Goal: Information Seeking & Learning: Learn about a topic

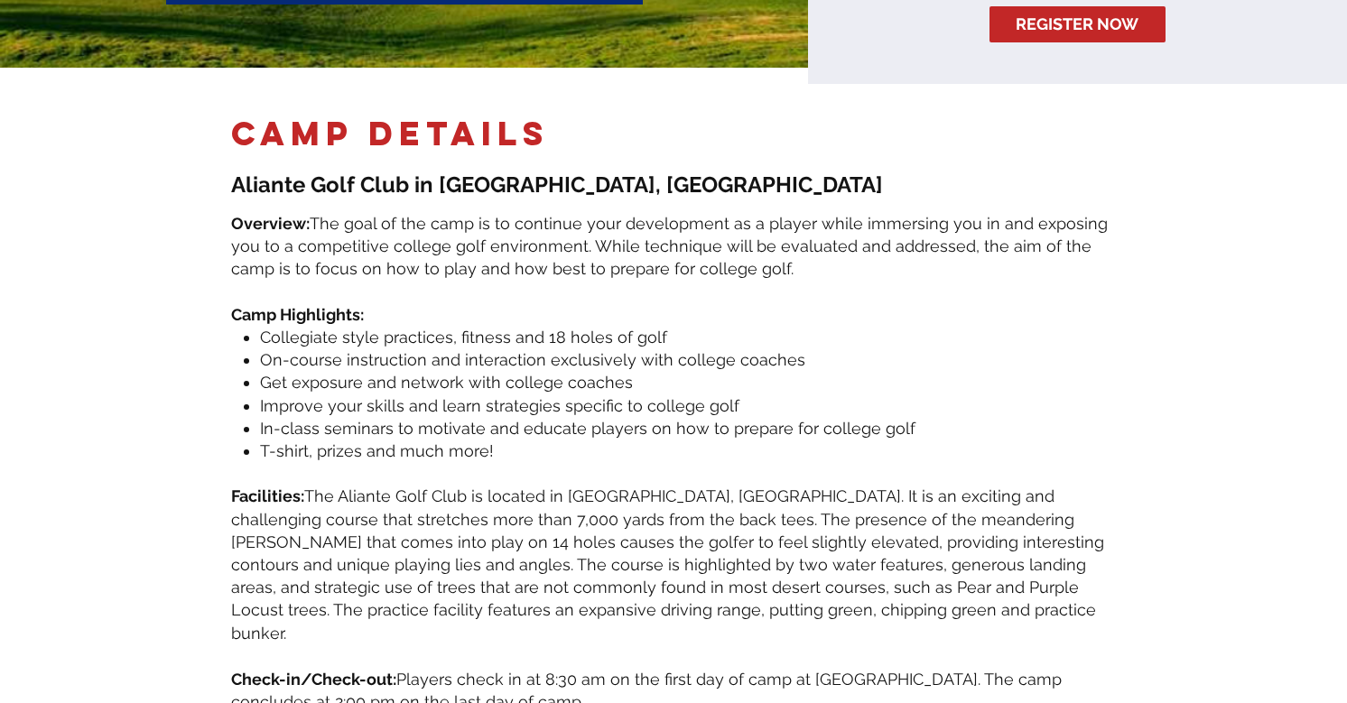
scroll to position [471, 0]
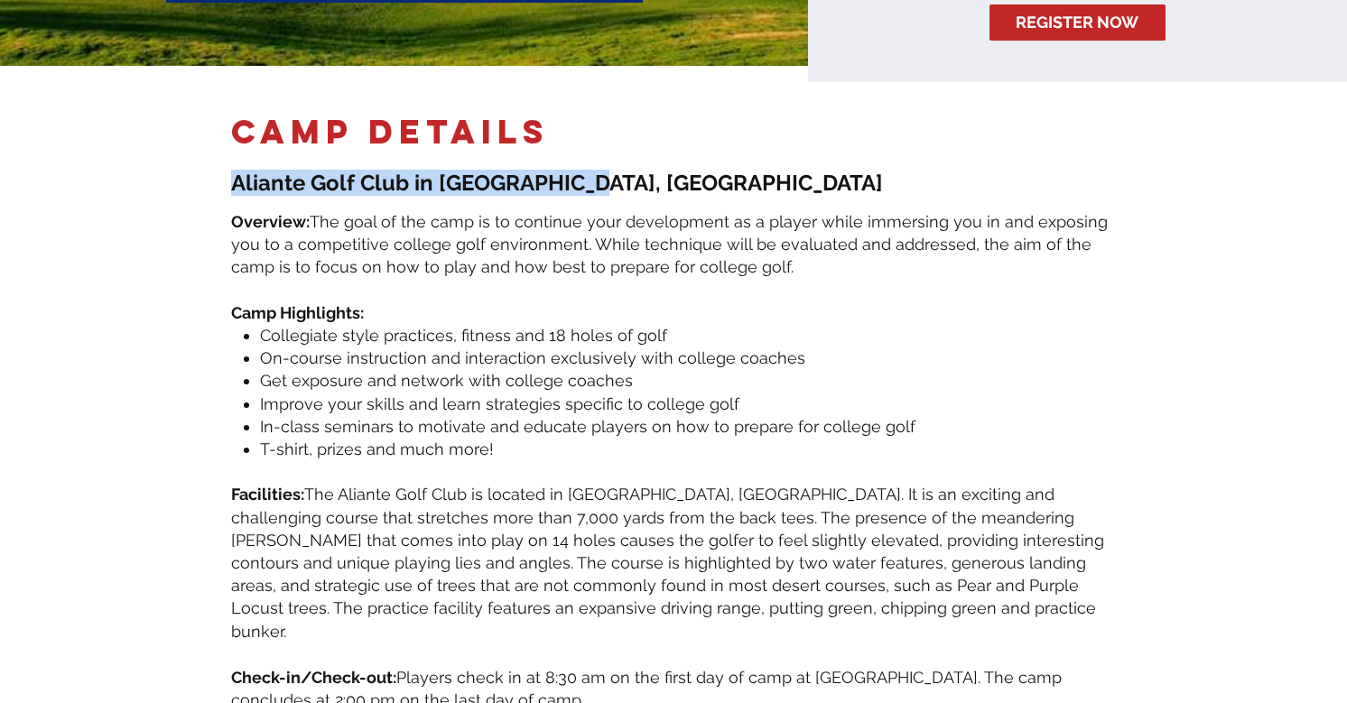
drag, startPoint x: 236, startPoint y: 165, endPoint x: 653, endPoint y: 170, distance: 417.9
click at [653, 170] on p "Aliante Golf Club in [GEOGRAPHIC_DATA], [GEOGRAPHIC_DATA]" at bounding box center [673, 183] width 884 height 26
copy span "Aliante Golf Club in [GEOGRAPHIC_DATA], [GEOGRAPHIC_DATA]"
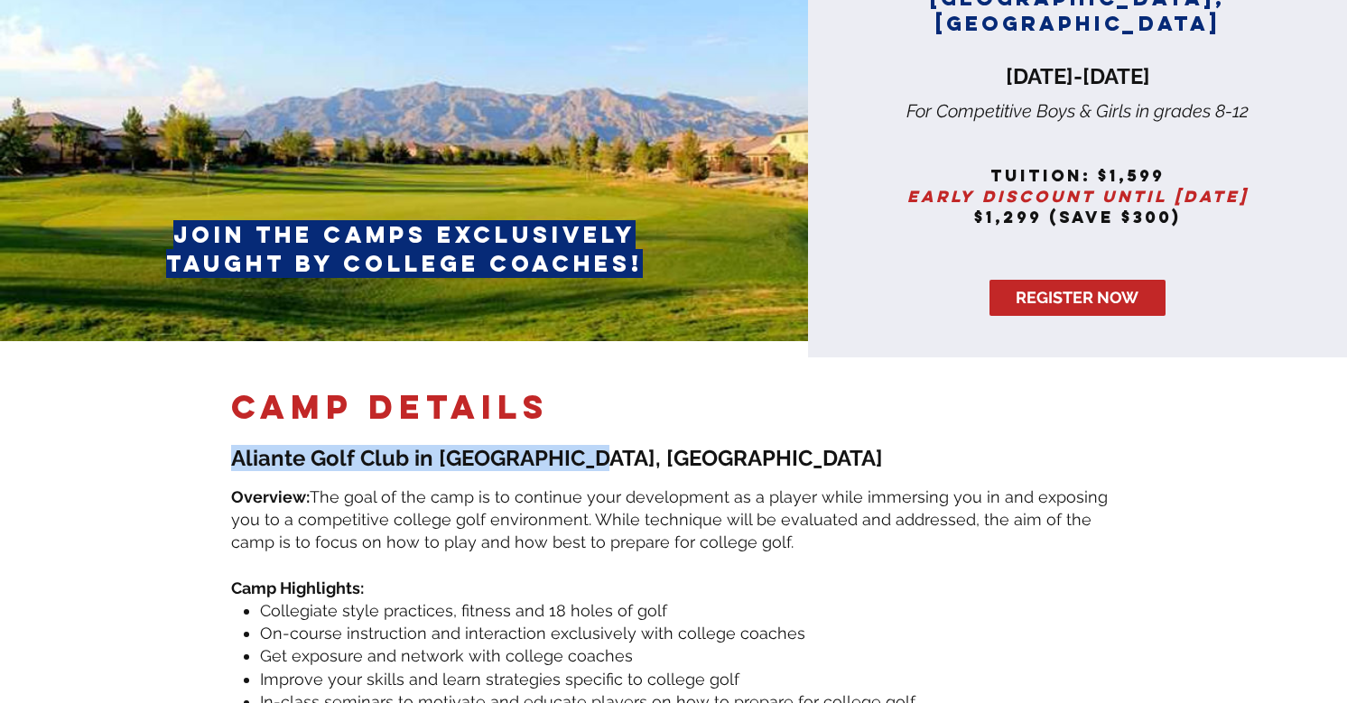
scroll to position [0, 0]
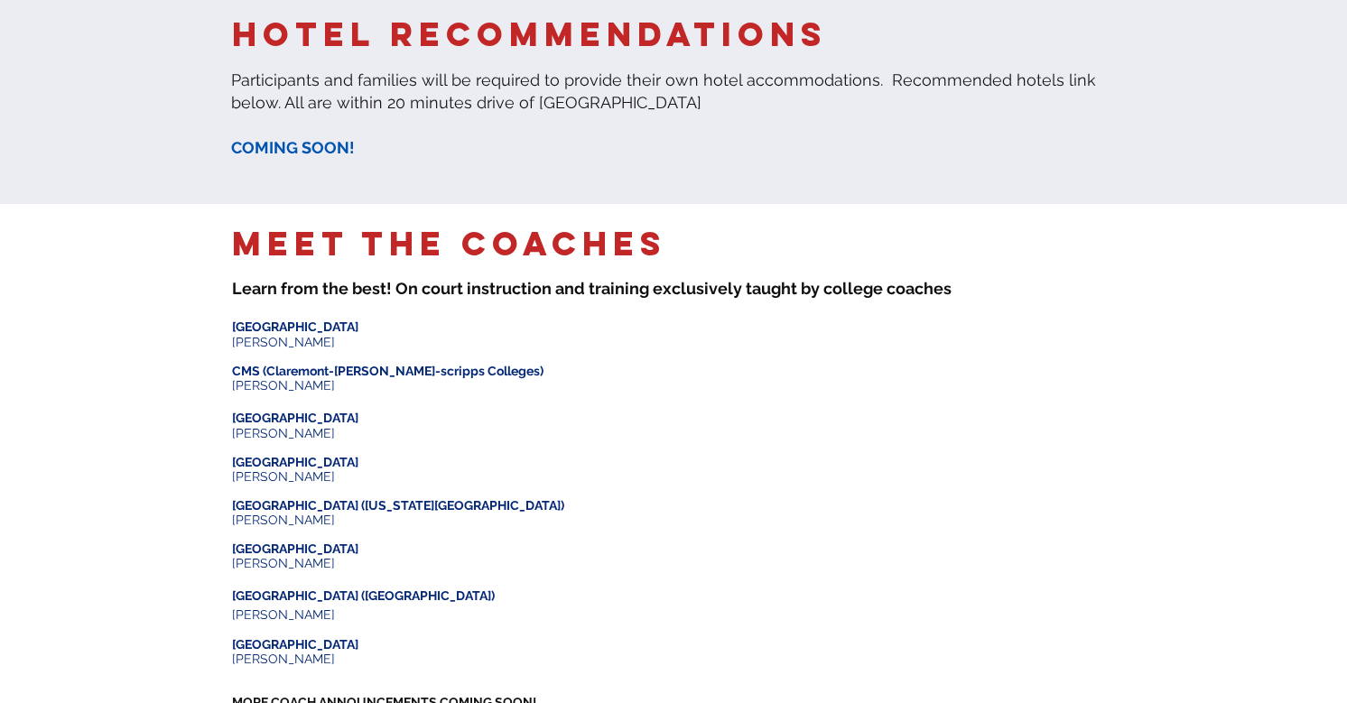
scroll to position [1286, 0]
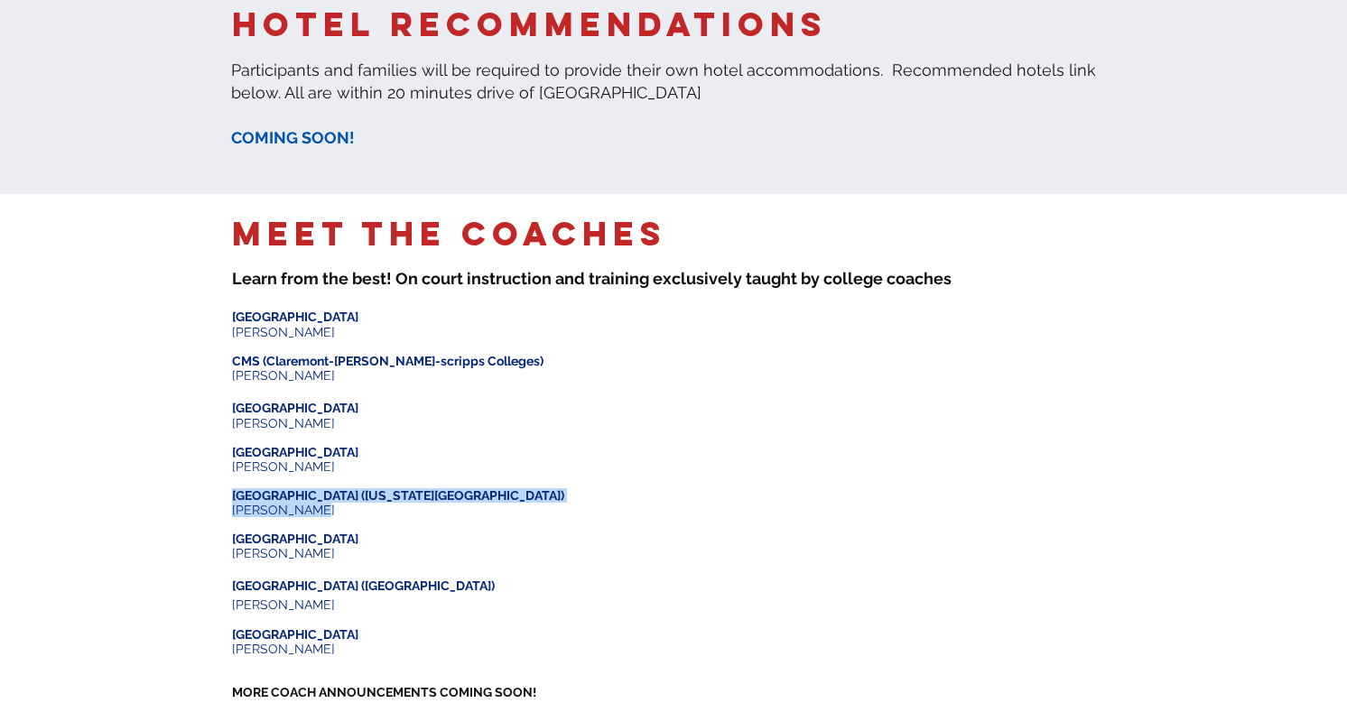
drag, startPoint x: 337, startPoint y: 482, endPoint x: 236, endPoint y: 465, distance: 102.5
click at [236, 465] on div "​ Bowdoin University Jay Durfee ​ CMS (Claremont-mudd-scripps Colleges) Mitchel…" at bounding box center [404, 530] width 344 height 448
copy div "NYU (New York University) Brad Johnson"
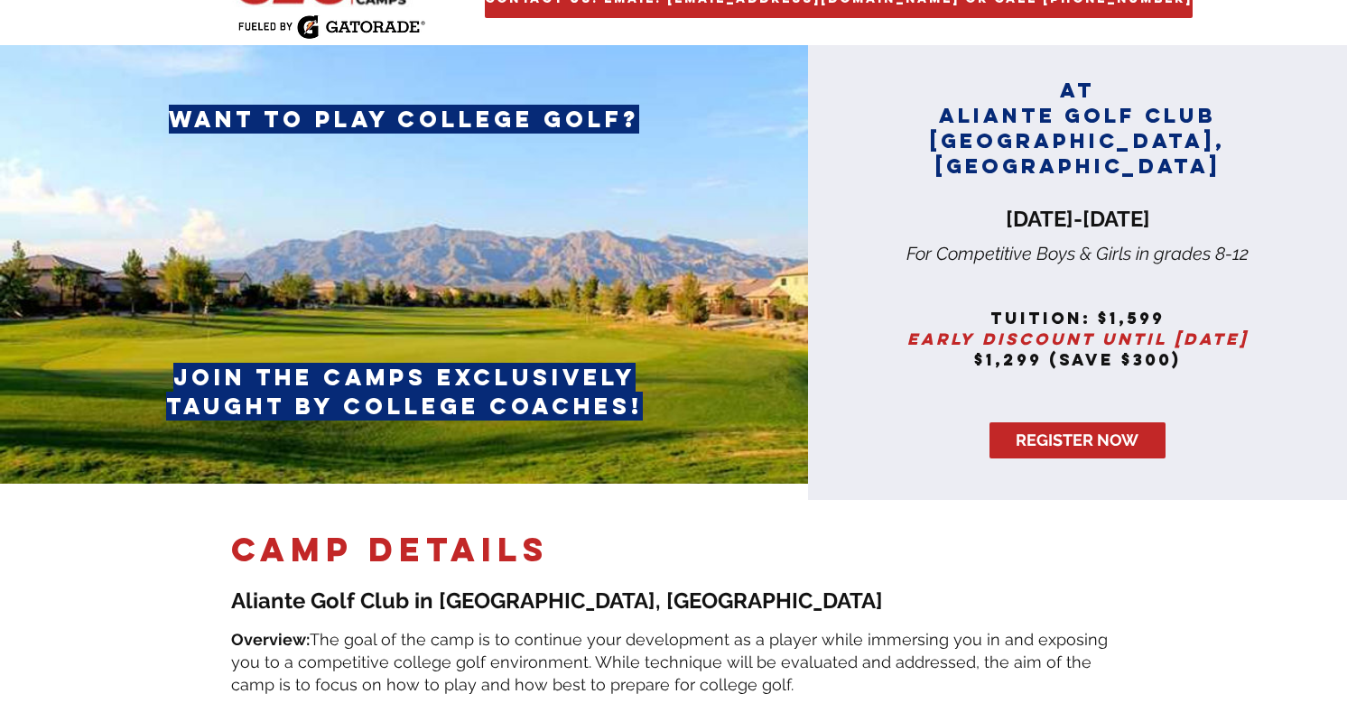
scroll to position [0, 0]
